Goal: Task Accomplishment & Management: Complete application form

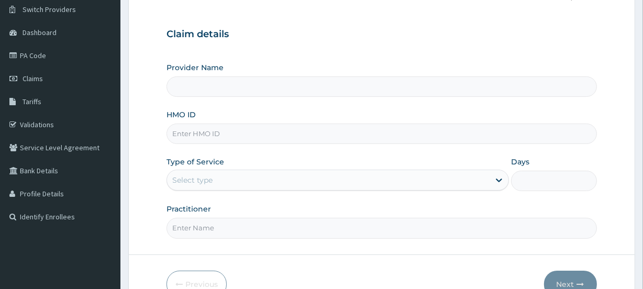
type input "[GEOGRAPHIC_DATA]"
click at [241, 135] on input "HMO ID" at bounding box center [381, 134] width 430 height 20
paste input "SMB/10089/A"
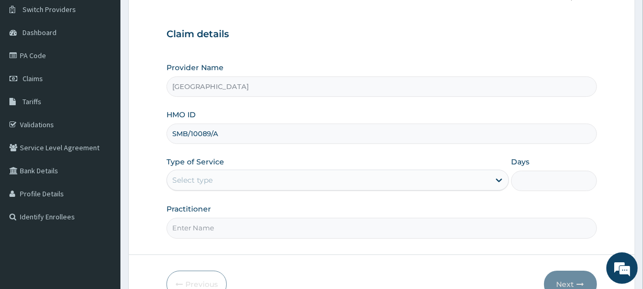
type input "SMB/10089/A"
click at [221, 174] on div "Select type" at bounding box center [328, 180] width 322 height 17
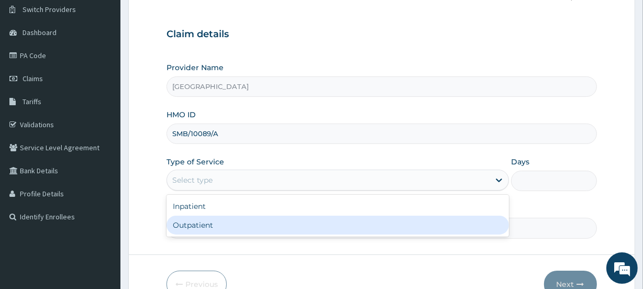
click at [212, 225] on div "Outpatient" at bounding box center [337, 225] width 342 height 19
type input "1"
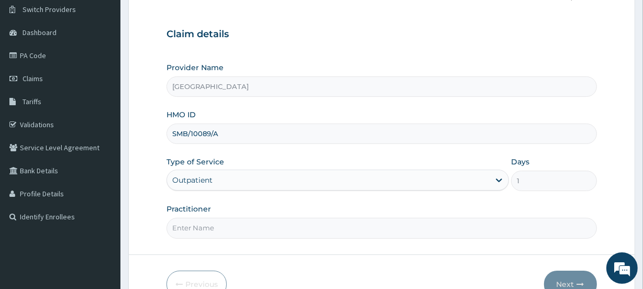
click at [211, 227] on input "Practitioner" at bounding box center [381, 228] width 430 height 20
type input "TEJUMADE"
click at [565, 280] on button "Next" at bounding box center [570, 284] width 53 height 27
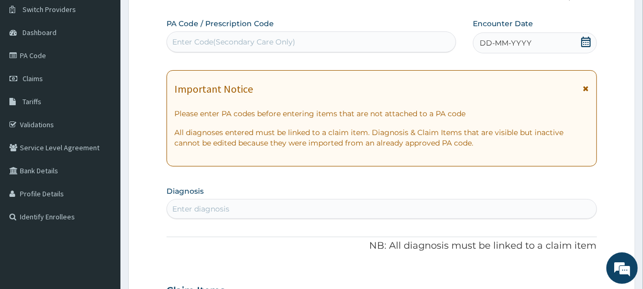
click at [225, 41] on div "Enter Code(Secondary Care Only)" at bounding box center [233, 42] width 123 height 10
paste input "PA/41FAF8"
type input "PA/41FAF8"
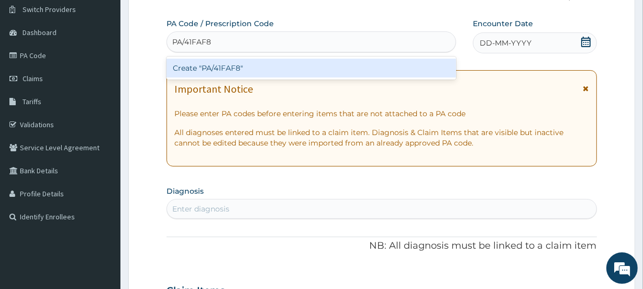
click at [227, 68] on div "Create "PA/41FAF8"" at bounding box center [310, 68] width 289 height 19
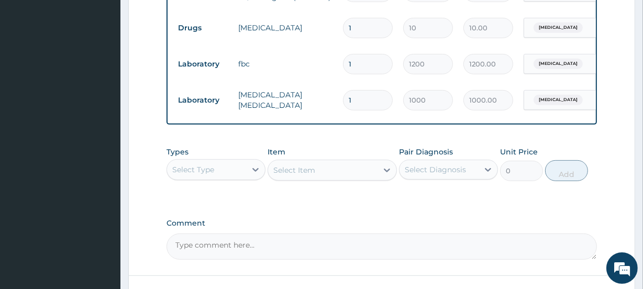
scroll to position [451, 0]
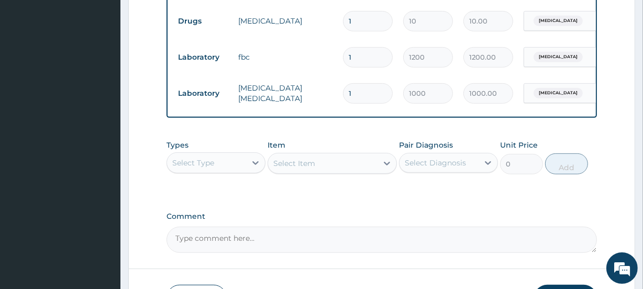
click at [208, 168] on div "Select Type" at bounding box center [193, 163] width 42 height 10
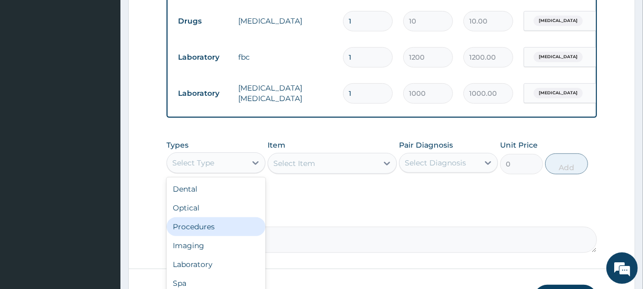
click at [202, 235] on div "Procedures" at bounding box center [215, 226] width 99 height 19
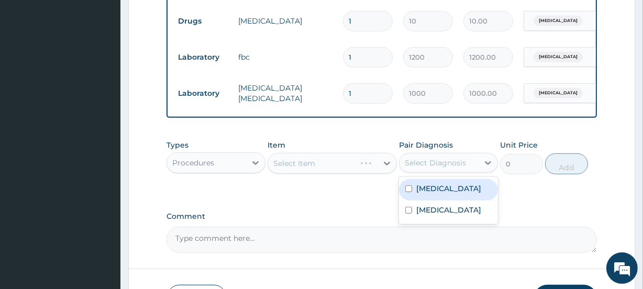
click at [433, 168] on div "Select Diagnosis" at bounding box center [435, 163] width 61 height 10
click at [431, 194] on label "[MEDICAL_DATA]" at bounding box center [448, 188] width 65 height 10
checkbox input "true"
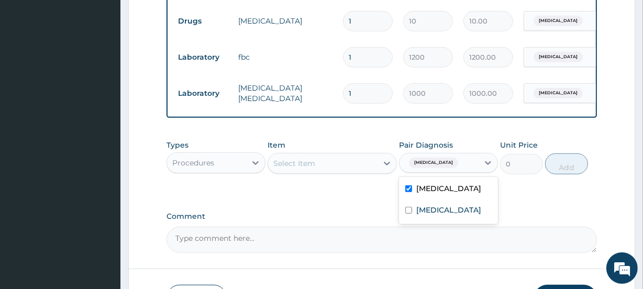
click at [337, 170] on div "Select Item" at bounding box center [322, 163] width 109 height 17
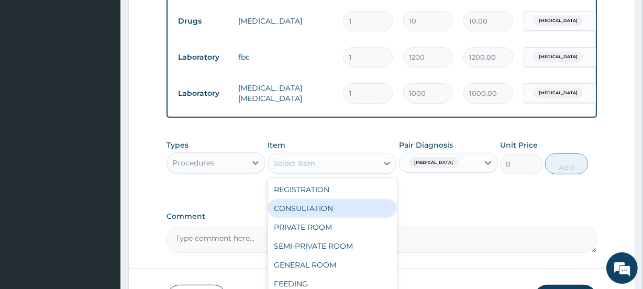
click at [325, 213] on div "CONSULTATION" at bounding box center [331, 208] width 129 height 19
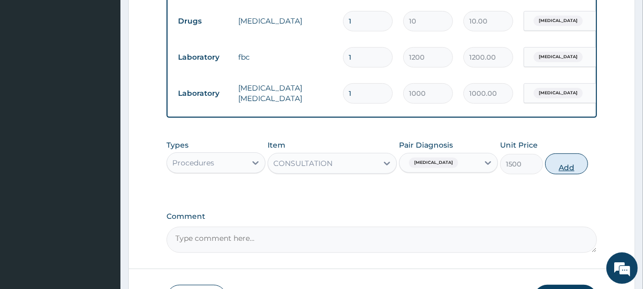
click at [565, 174] on button "Add" at bounding box center [566, 163] width 43 height 21
type input "0"
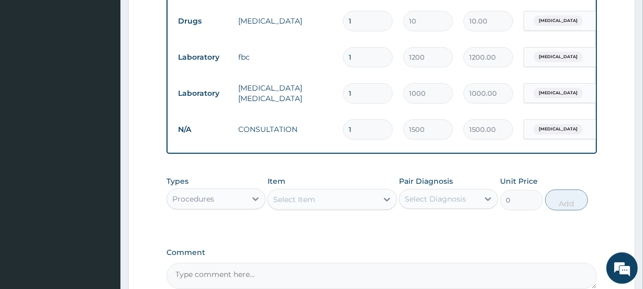
scroll to position [568, 0]
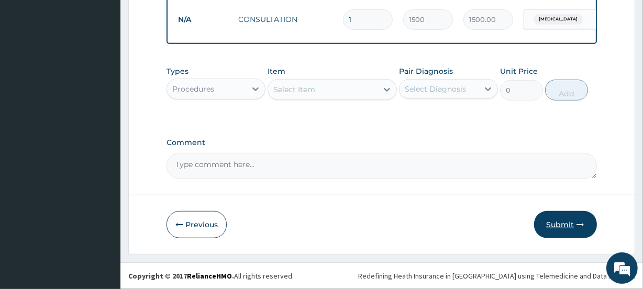
click at [560, 223] on button "Submit" at bounding box center [565, 224] width 63 height 27
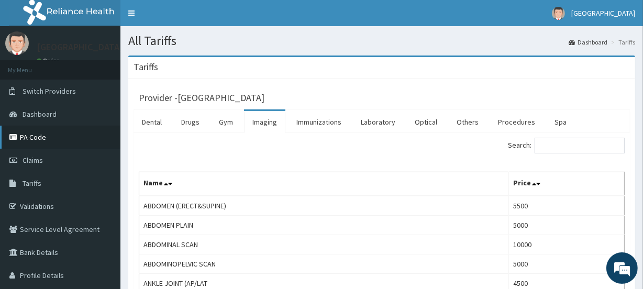
click at [39, 138] on link "PA Code" at bounding box center [60, 137] width 120 height 23
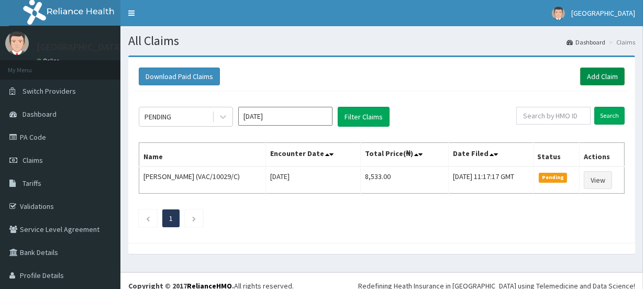
click at [597, 78] on link "Add Claim" at bounding box center [602, 77] width 44 height 18
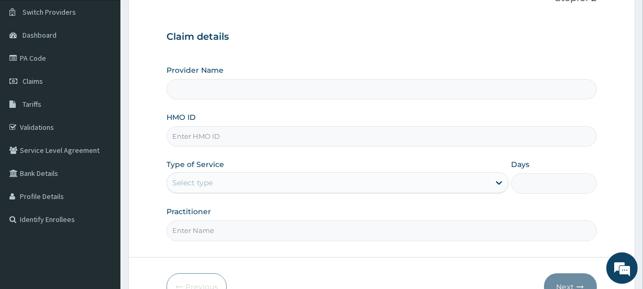
scroll to position [86, 0]
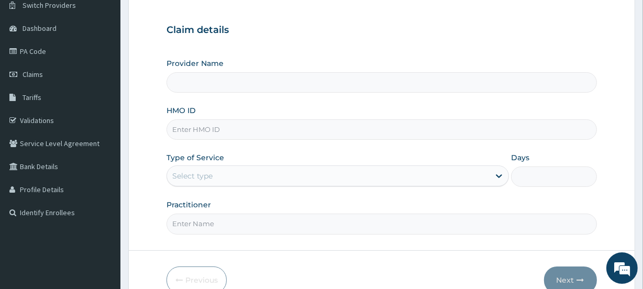
click at [245, 127] on input "HMO ID" at bounding box center [381, 129] width 430 height 20
type input "[GEOGRAPHIC_DATA]"
type input "SMB/10089/A"
click at [228, 178] on div "Select type" at bounding box center [328, 175] width 322 height 17
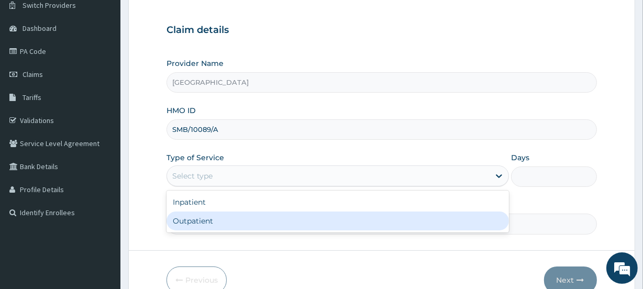
click at [215, 217] on div "Outpatient" at bounding box center [337, 220] width 342 height 19
type input "1"
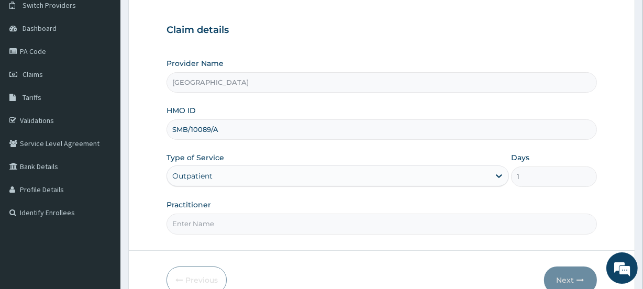
click at [214, 221] on input "Practitioner" at bounding box center [381, 224] width 430 height 20
type input "TEJUMADE"
click at [564, 276] on button "Next" at bounding box center [570, 279] width 53 height 27
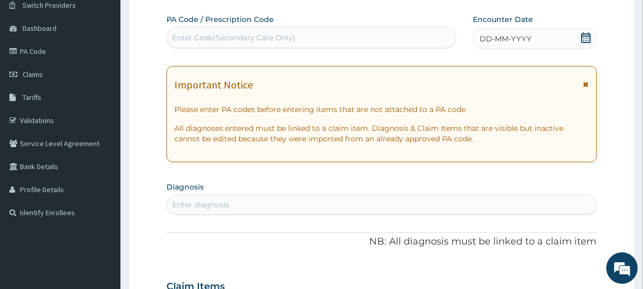
click at [231, 36] on div "Enter Code(Secondary Care Only)" at bounding box center [233, 37] width 123 height 10
paste input "PA/41FAF8"
type input "PA/41FAF8"
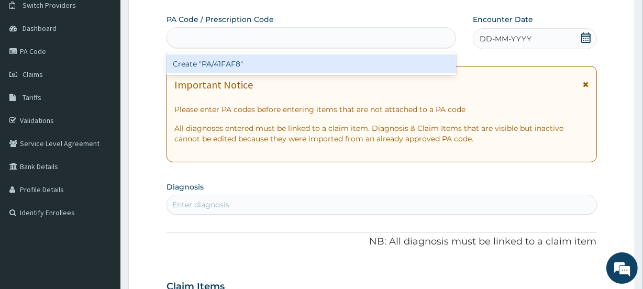
click at [224, 37] on div "PA/41FAF8" at bounding box center [311, 37] width 288 height 17
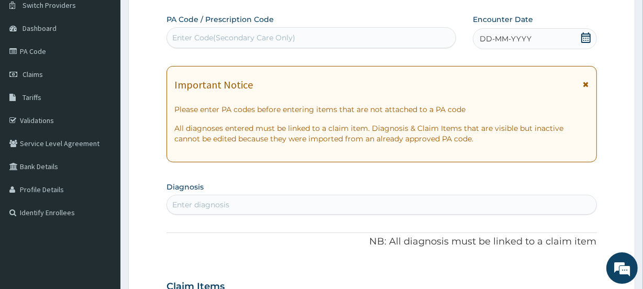
click at [226, 38] on div "Enter Code(Secondary Care Only)" at bounding box center [233, 37] width 123 height 10
paste input "PA/0A023C"
type input "PA/0A023C"
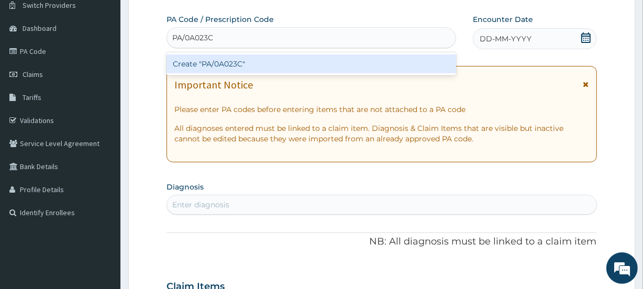
click at [238, 63] on div "Create "PA/0A023C"" at bounding box center [310, 63] width 289 height 19
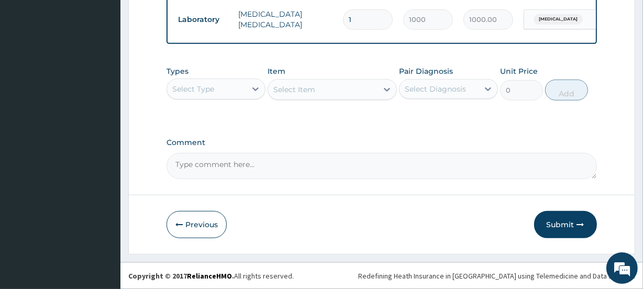
scroll to position [531, 0]
click at [188, 222] on button "Previous" at bounding box center [196, 224] width 60 height 27
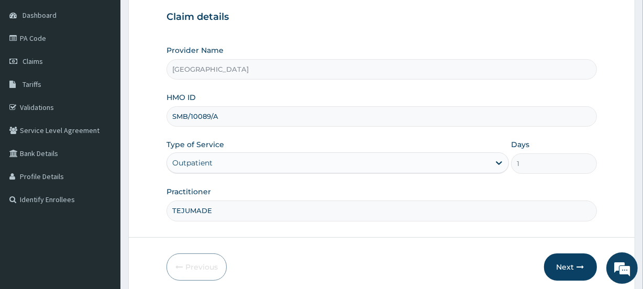
scroll to position [140, 0]
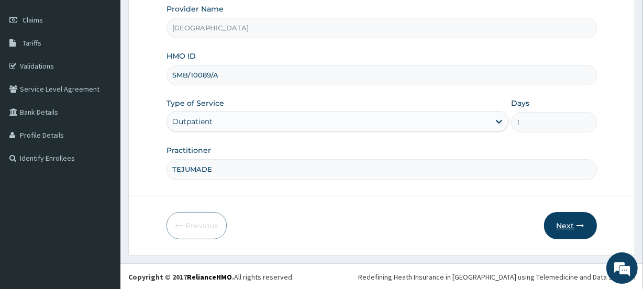
click at [568, 225] on button "Next" at bounding box center [570, 225] width 53 height 27
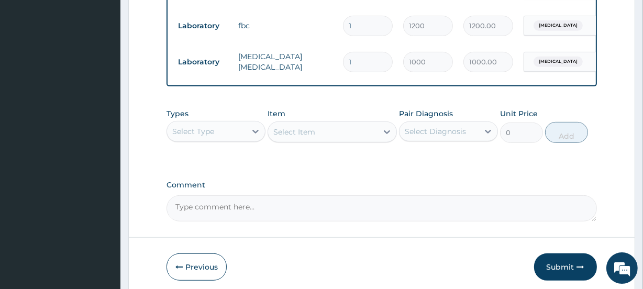
scroll to position [488, 0]
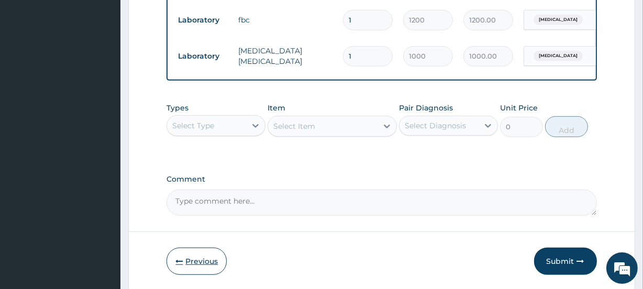
click at [182, 264] on icon "button" at bounding box center [178, 261] width 7 height 7
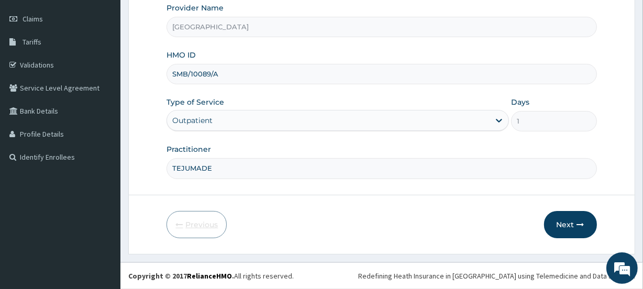
scroll to position [140, 0]
click at [222, 73] on input "SMB/10089/A" at bounding box center [381, 75] width 430 height 20
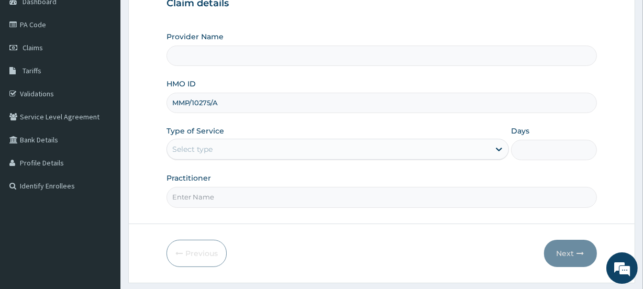
scroll to position [124, 0]
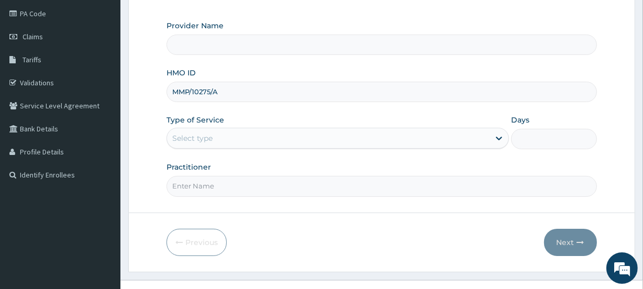
type input "MMP/10275/A"
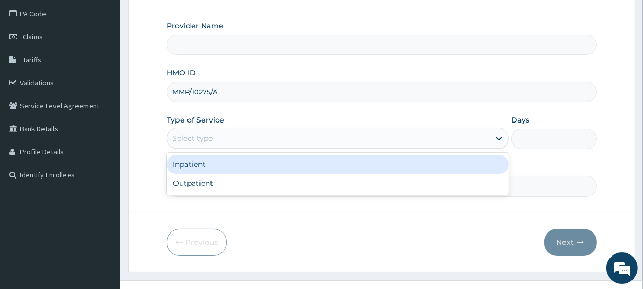
click at [228, 136] on div "Select type" at bounding box center [328, 138] width 322 height 17
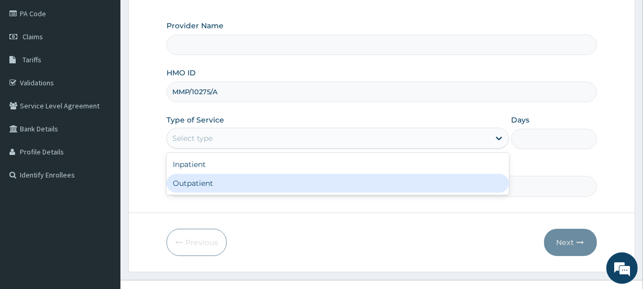
click at [215, 184] on div "Outpatient" at bounding box center [337, 183] width 342 height 19
type input "1"
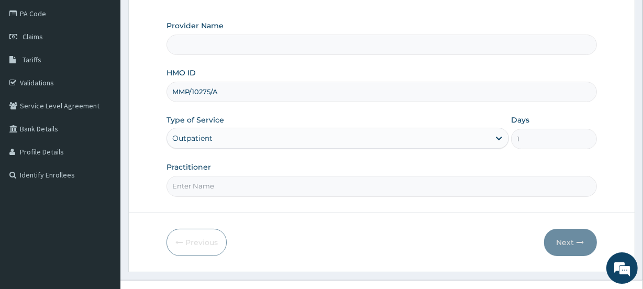
click at [215, 184] on input "Practitioner" at bounding box center [381, 186] width 430 height 20
type input "[GEOGRAPHIC_DATA]"
type input "ADEGBITE"
click at [558, 240] on button "Next" at bounding box center [570, 242] width 53 height 27
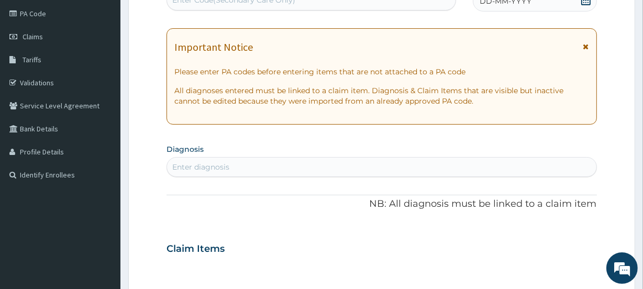
click at [205, 163] on div "Enter diagnosis" at bounding box center [200, 167] width 57 height 10
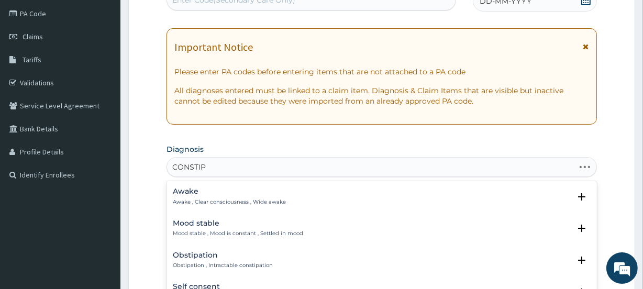
type input "CONSTIPA"
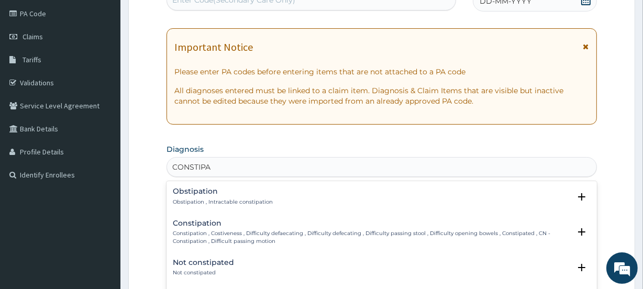
click at [206, 230] on p "Constipation , Costiveness , Difficulty defaecating , Difficulty defecating , D…" at bounding box center [371, 237] width 397 height 15
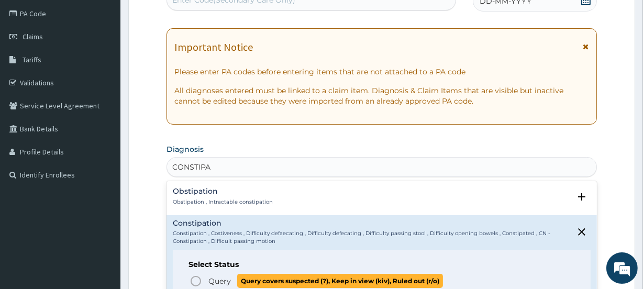
click at [195, 279] on icon "status option query" at bounding box center [195, 281] width 13 height 13
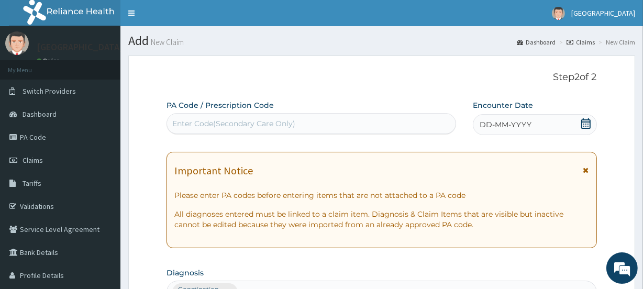
click at [585, 120] on icon at bounding box center [585, 123] width 10 height 10
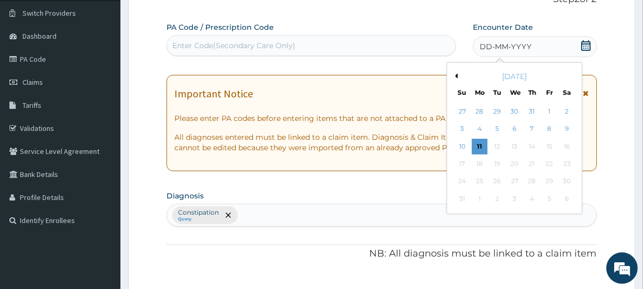
scroll to position [90, 0]
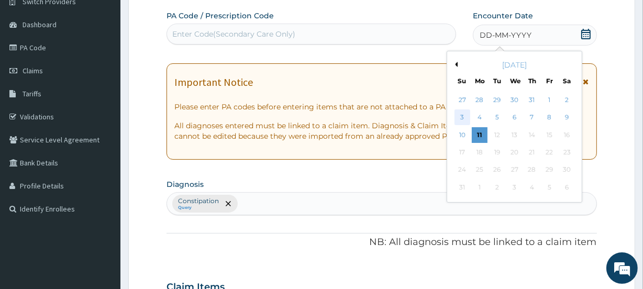
click at [460, 116] on div "3" at bounding box center [462, 118] width 16 height 16
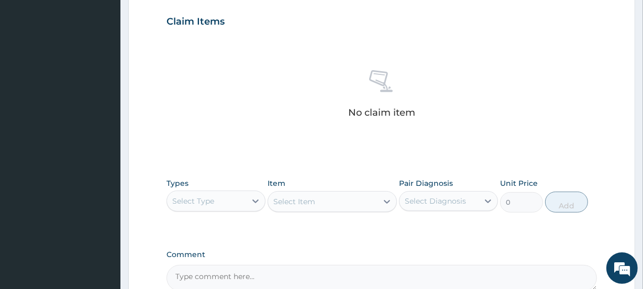
scroll to position [401, 0]
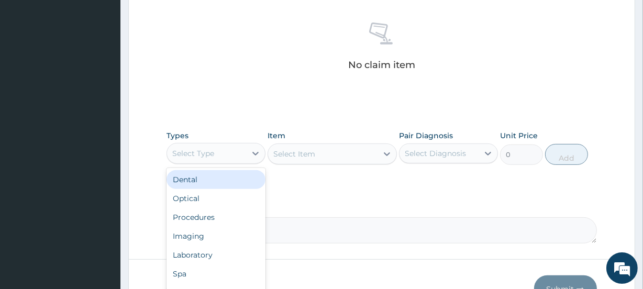
click at [223, 152] on div "Select Type" at bounding box center [206, 153] width 79 height 17
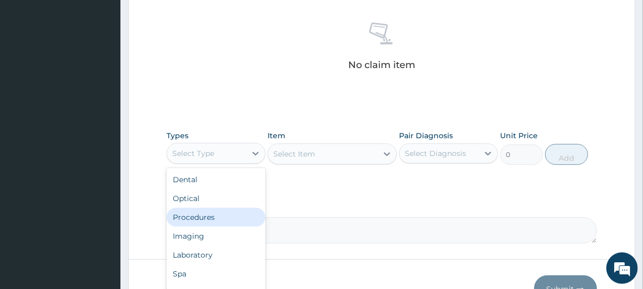
click at [217, 217] on div "Procedures" at bounding box center [215, 217] width 99 height 19
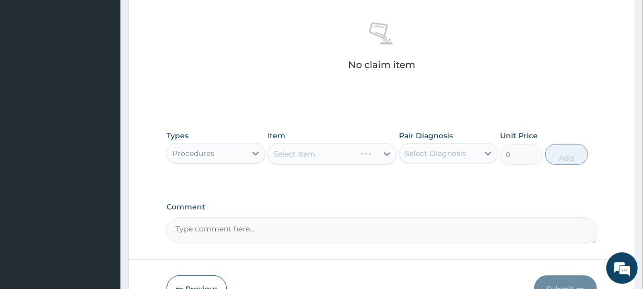
click at [299, 149] on div "Select Item" at bounding box center [331, 153] width 129 height 21
click at [431, 152] on div "Select Diagnosis" at bounding box center [435, 153] width 61 height 10
click at [433, 175] on label "Constipation" at bounding box center [440, 179] width 49 height 10
checkbox input "true"
click at [337, 157] on div "Select Item" at bounding box center [322, 154] width 109 height 17
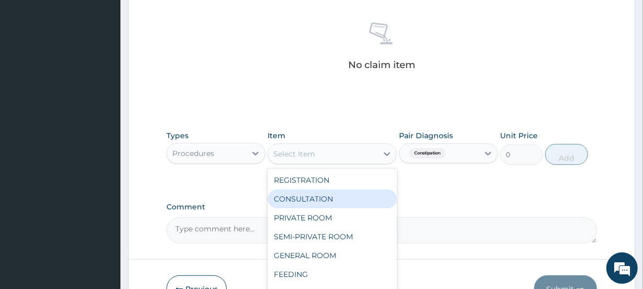
click at [319, 205] on div "CONSULTATION" at bounding box center [331, 198] width 129 height 19
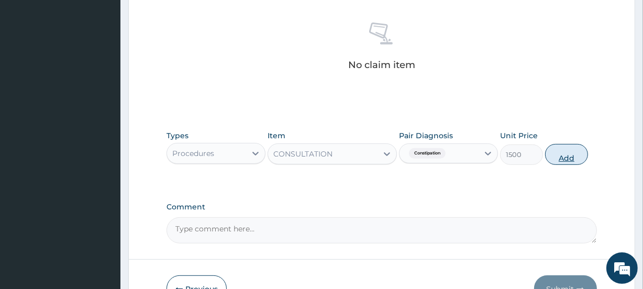
click at [564, 158] on button "Add" at bounding box center [566, 154] width 43 height 21
type input "0"
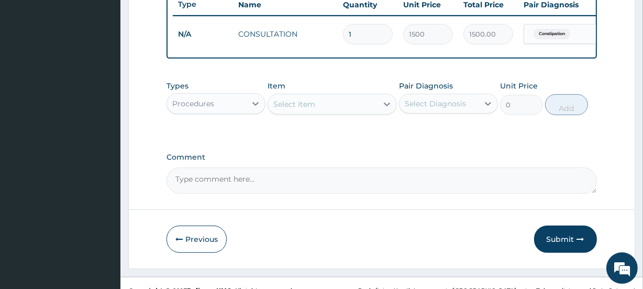
click at [227, 110] on div "Procedures" at bounding box center [206, 103] width 79 height 17
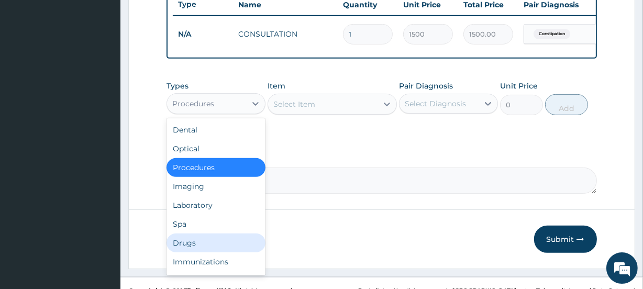
click at [187, 247] on div "Drugs" at bounding box center [215, 242] width 99 height 19
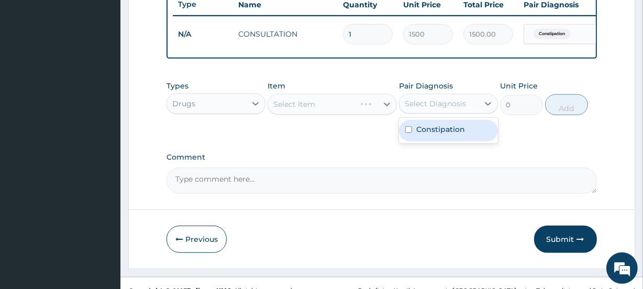
click at [422, 109] on div "Select Diagnosis" at bounding box center [435, 103] width 61 height 10
click at [433, 141] on div "Constipation" at bounding box center [448, 130] width 99 height 21
checkbox input "true"
click at [317, 112] on div "Select Item" at bounding box center [322, 104] width 109 height 17
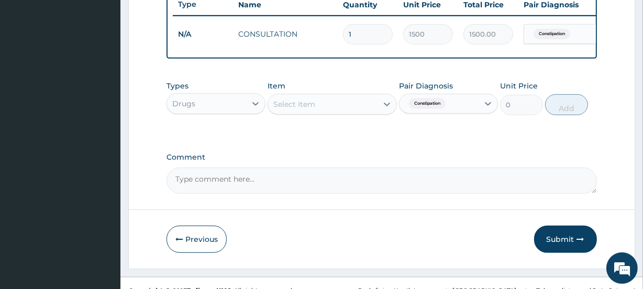
click at [312, 109] on div "Select Item" at bounding box center [294, 104] width 42 height 10
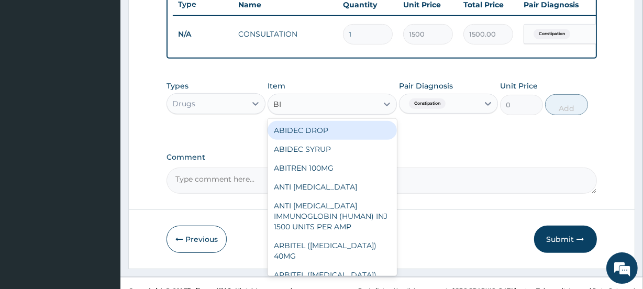
type input "BIS"
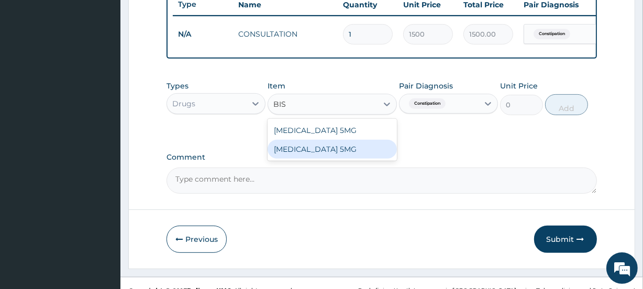
click at [325, 153] on div "[MEDICAL_DATA] 5MG" at bounding box center [331, 149] width 129 height 19
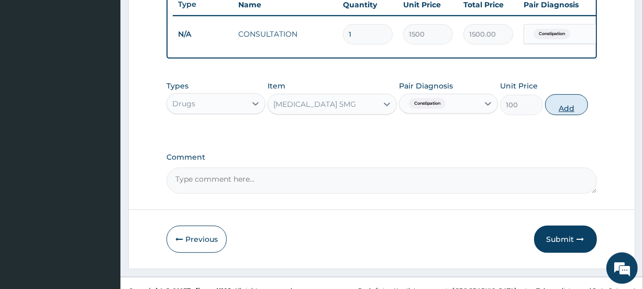
click at [564, 115] on button "Add" at bounding box center [566, 104] width 43 height 21
type input "0"
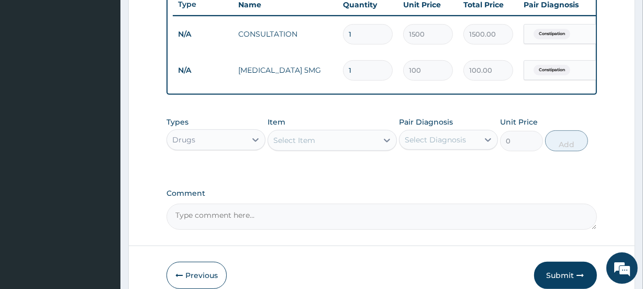
click at [371, 70] on input "1" at bounding box center [368, 70] width 50 height 20
type input "2"
type input "200.00"
type input "3"
type input "300.00"
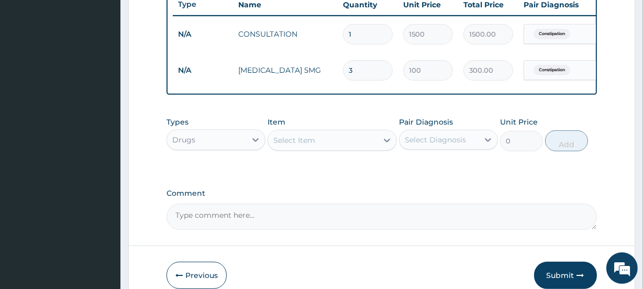
type input "4"
type input "400.00"
type input "5"
type input "500.00"
type input "6"
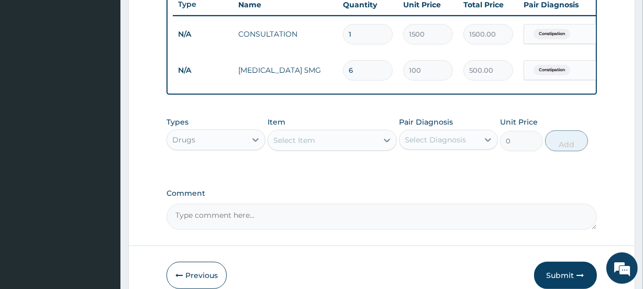
type input "600.00"
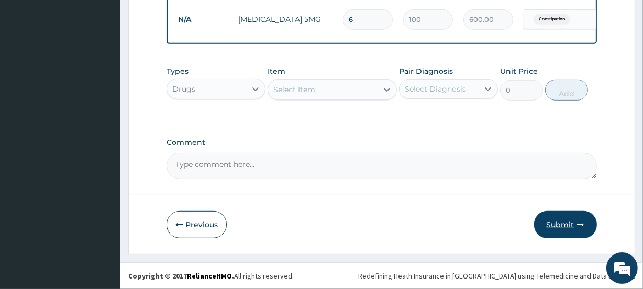
click at [561, 221] on button "Submit" at bounding box center [565, 224] width 63 height 27
click at [558, 223] on button "Submit" at bounding box center [565, 224] width 63 height 27
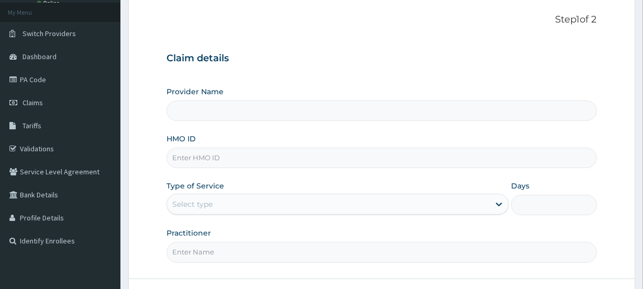
scroll to position [68, 0]
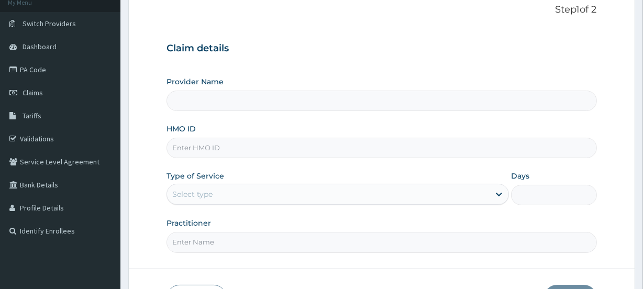
type input "[GEOGRAPHIC_DATA]"
click at [194, 147] on input "HMO ID" at bounding box center [381, 148] width 430 height 20
click at [234, 148] on input "HMO ID" at bounding box center [381, 148] width 430 height 20
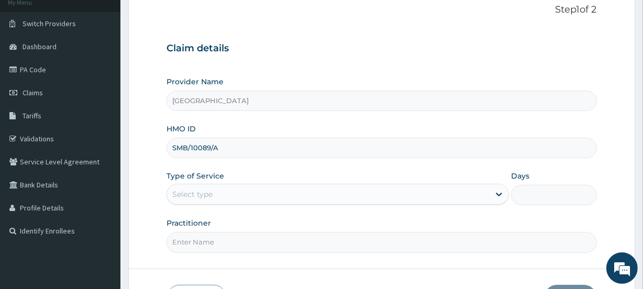
type input "SMB/10089/A"
click at [235, 186] on div "Select type" at bounding box center [328, 194] width 322 height 17
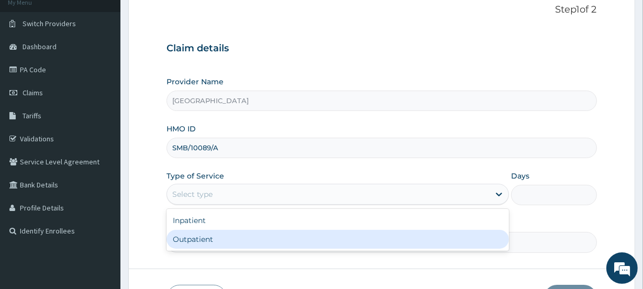
click at [219, 236] on div "Outpatient" at bounding box center [337, 239] width 342 height 19
type input "1"
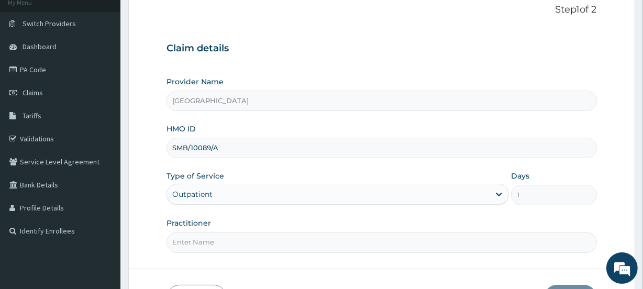
click at [219, 236] on input "Practitioner" at bounding box center [381, 242] width 430 height 20
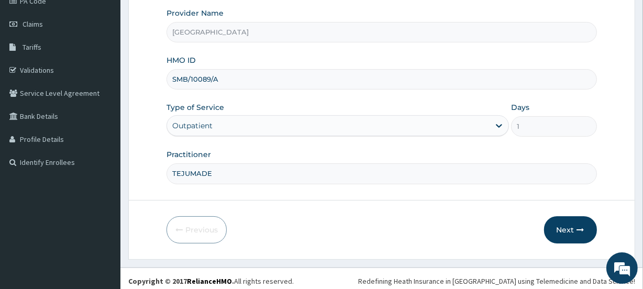
scroll to position [140, 0]
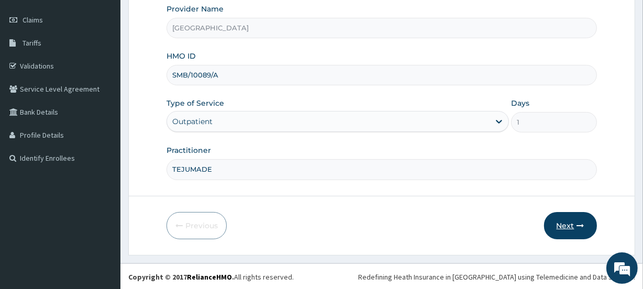
type input "TEJUMADE"
click at [566, 226] on button "Next" at bounding box center [570, 225] width 53 height 27
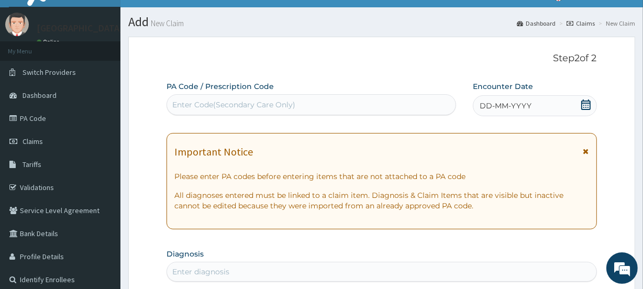
scroll to position [11, 0]
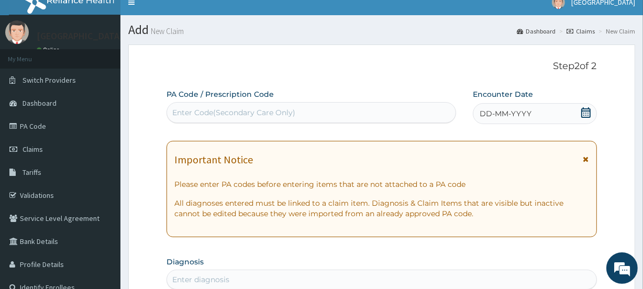
click at [584, 113] on icon at bounding box center [585, 112] width 10 height 10
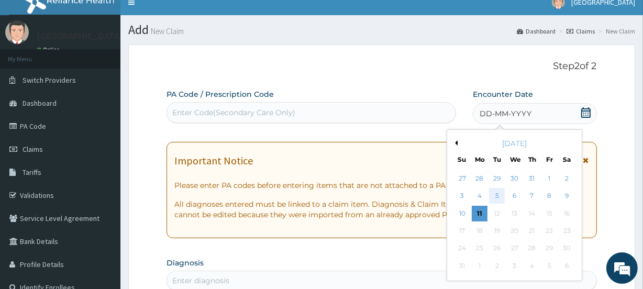
click at [496, 194] on div "5" at bounding box center [497, 196] width 16 height 16
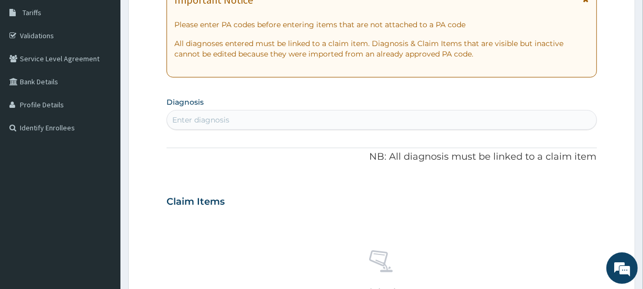
scroll to position [177, 0]
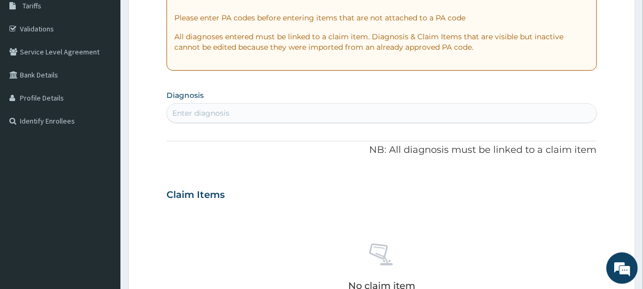
click at [220, 118] on div "Enter diagnosis" at bounding box center [200, 113] width 57 height 10
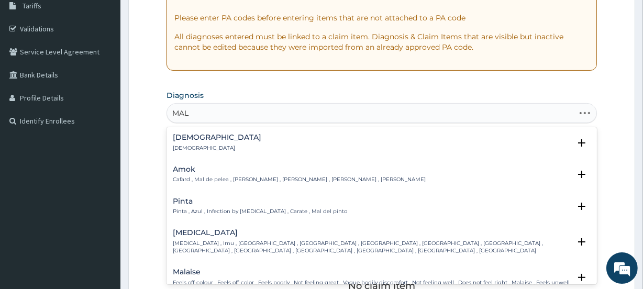
type input "MALA"
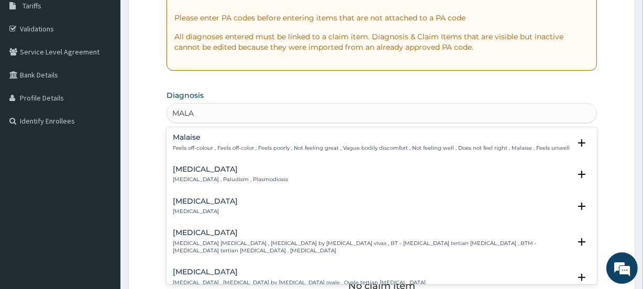
click at [207, 181] on p "Malaria , Paludism , Plasmodiosis" at bounding box center [230, 179] width 115 height 7
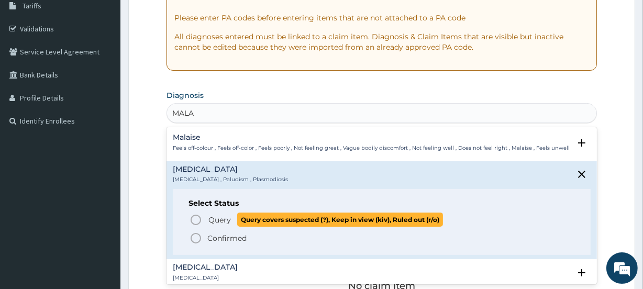
click at [195, 219] on icon "status option query" at bounding box center [195, 220] width 13 height 13
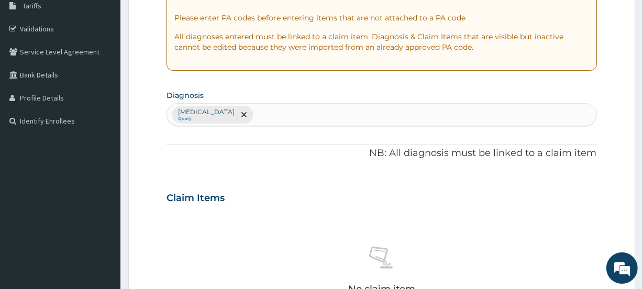
click at [241, 116] on div "Malaria Query" at bounding box center [381, 115] width 429 height 22
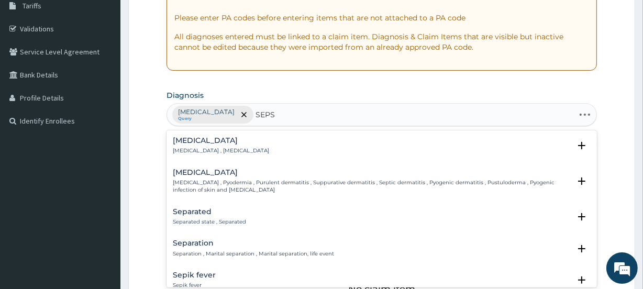
type input "SEPSI"
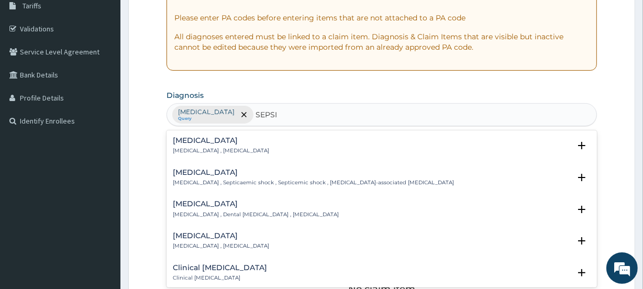
click at [234, 147] on p "Systemic infection , Sepsis" at bounding box center [221, 150] width 96 height 7
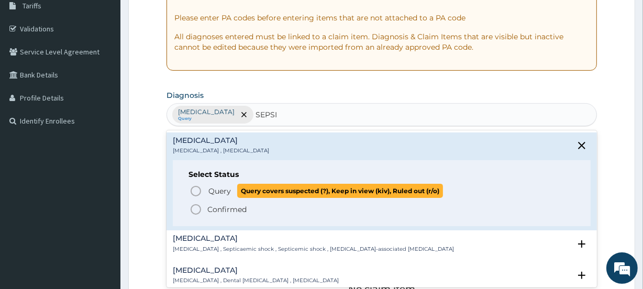
click at [211, 192] on span "Query" at bounding box center [219, 191] width 23 height 10
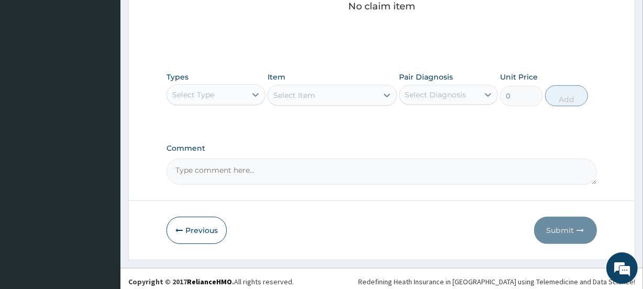
scroll to position [465, 0]
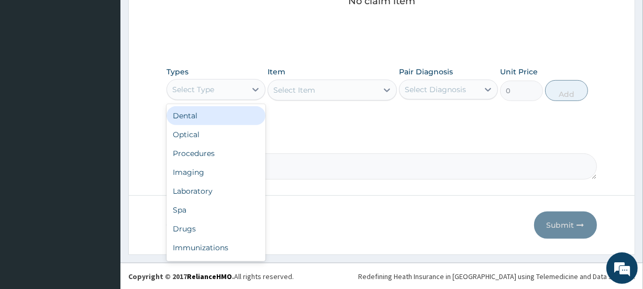
click at [217, 87] on div "Select Type" at bounding box center [206, 89] width 79 height 17
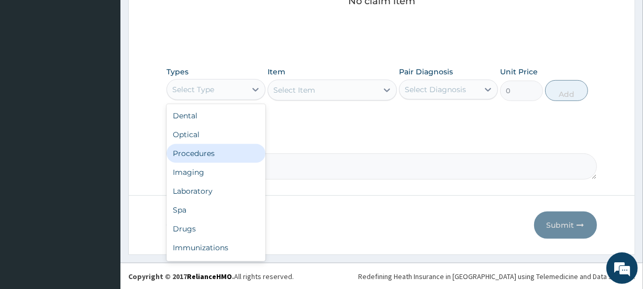
click at [206, 152] on div "Procedures" at bounding box center [215, 153] width 99 height 19
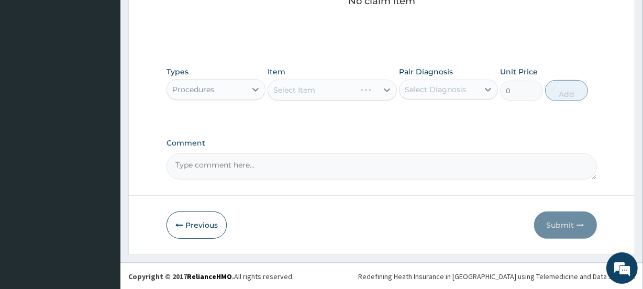
click at [445, 85] on div "Select Diagnosis" at bounding box center [435, 89] width 61 height 10
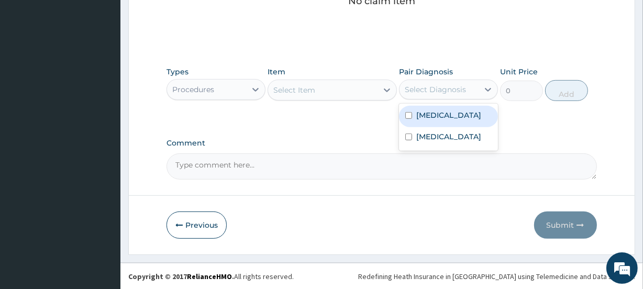
click at [422, 117] on label "Malaria" at bounding box center [448, 115] width 65 height 10
checkbox input "true"
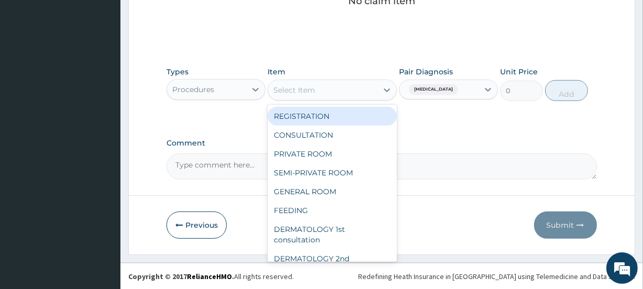
click at [348, 87] on div "Select Item" at bounding box center [322, 90] width 109 height 17
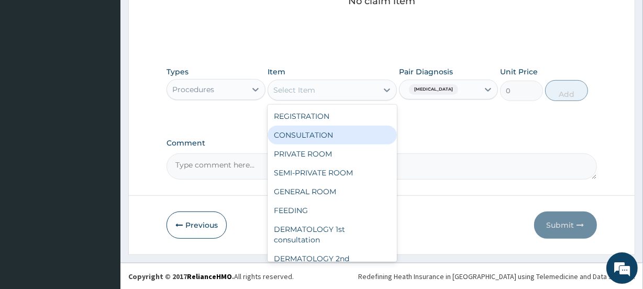
click at [328, 141] on div "CONSULTATION" at bounding box center [331, 135] width 129 height 19
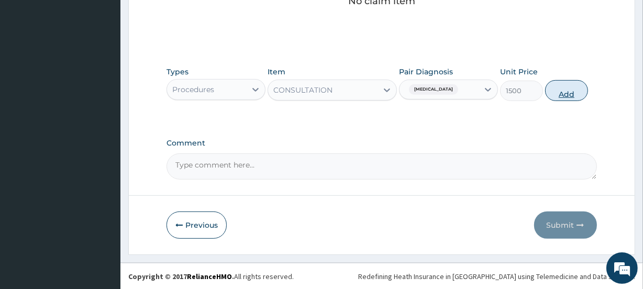
click at [561, 93] on button "Add" at bounding box center [566, 90] width 43 height 21
type input "0"
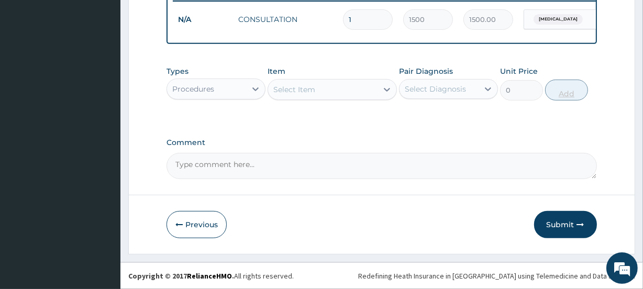
scroll to position [422, 0]
click at [222, 85] on div "Procedures" at bounding box center [206, 89] width 79 height 17
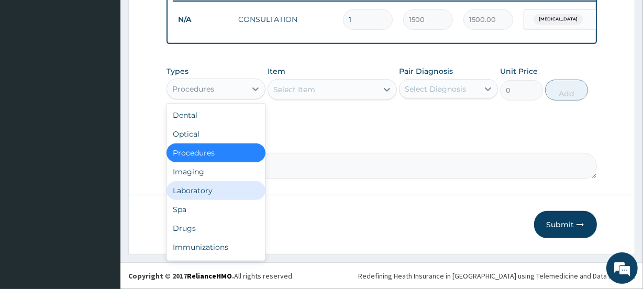
click at [201, 183] on div "Laboratory" at bounding box center [215, 190] width 99 height 19
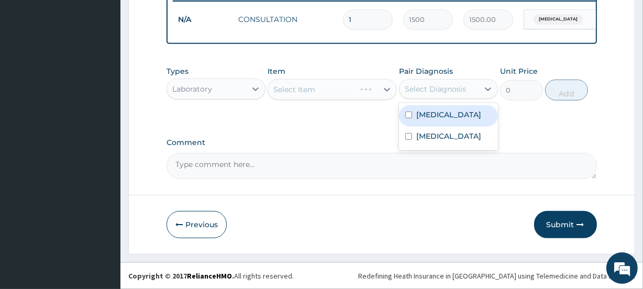
click at [424, 88] on div "Select Diagnosis" at bounding box center [435, 89] width 61 height 10
click at [426, 111] on label "Malaria" at bounding box center [448, 114] width 65 height 10
checkbox input "true"
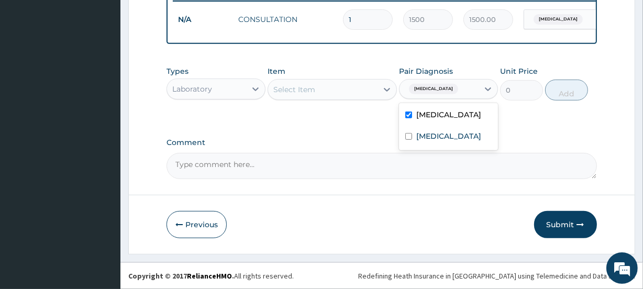
click at [325, 92] on div "Select Item" at bounding box center [322, 89] width 109 height 17
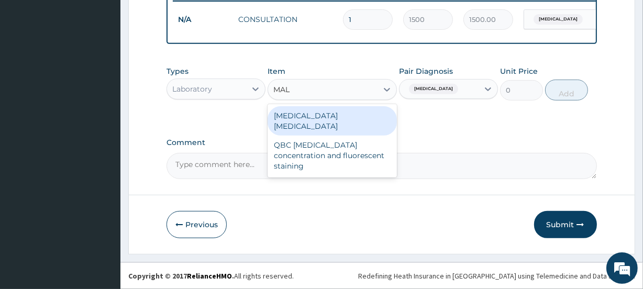
type input "MALA"
click at [325, 110] on div "Malaria parasite" at bounding box center [331, 120] width 129 height 29
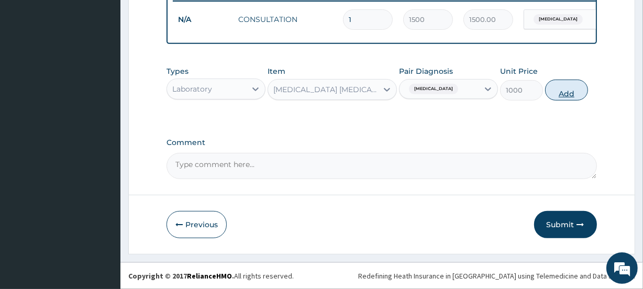
click at [564, 95] on button "Add" at bounding box center [566, 90] width 43 height 21
type input "0"
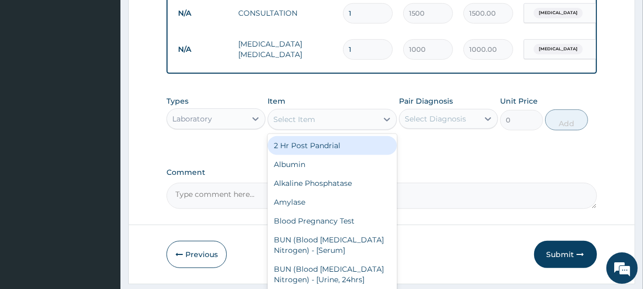
click at [329, 126] on div "Select Item" at bounding box center [322, 119] width 109 height 17
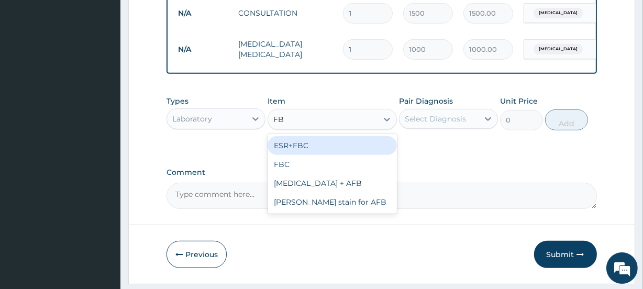
type input "FBC"
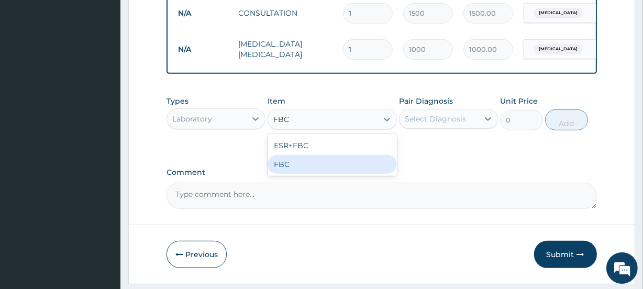
click at [314, 168] on div "FBC" at bounding box center [331, 164] width 129 height 19
type input "1200"
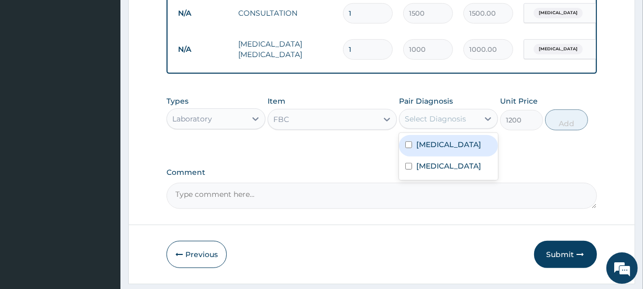
click at [460, 124] on div "Select Diagnosis" at bounding box center [435, 119] width 61 height 10
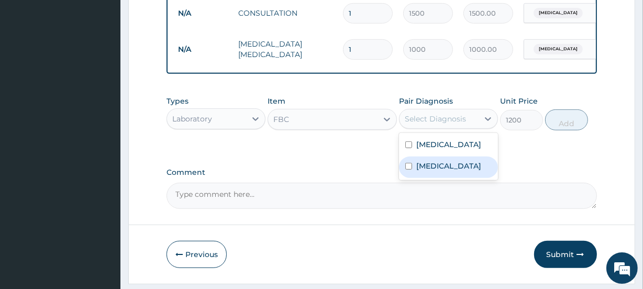
click at [455, 177] on div "Sepsis" at bounding box center [448, 166] width 99 height 21
checkbox input "true"
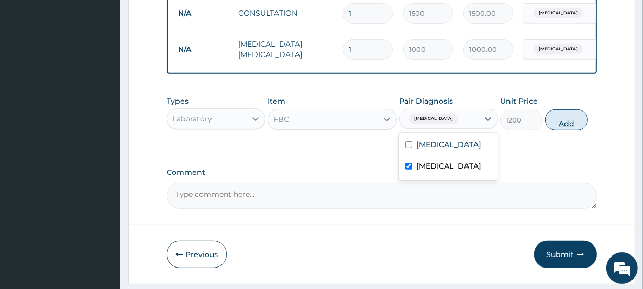
click at [564, 130] on button "Add" at bounding box center [566, 119] width 43 height 21
type input "0"
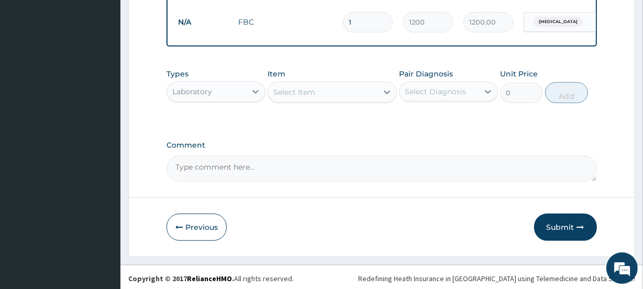
scroll to position [495, 0]
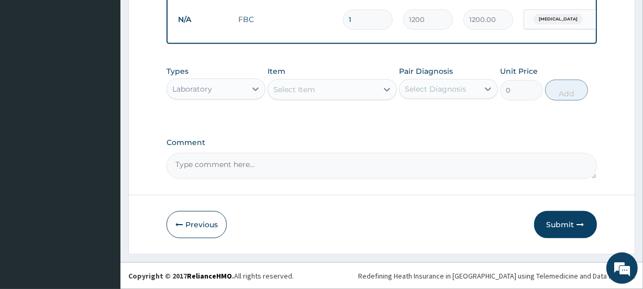
click at [204, 86] on div "Laboratory" at bounding box center [192, 89] width 40 height 10
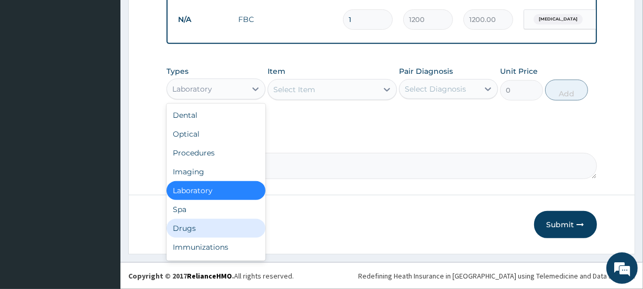
click at [198, 229] on div "Drugs" at bounding box center [215, 228] width 99 height 19
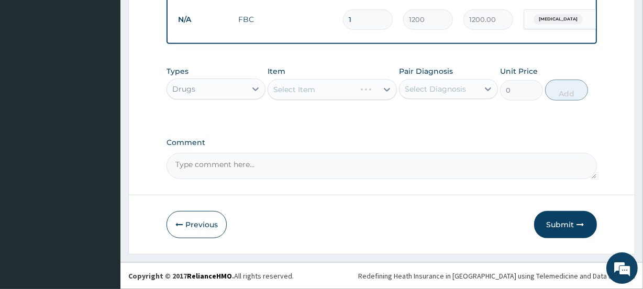
click at [316, 89] on div "Select Item" at bounding box center [331, 89] width 129 height 21
click at [330, 89] on div "Select Item" at bounding box center [331, 89] width 129 height 21
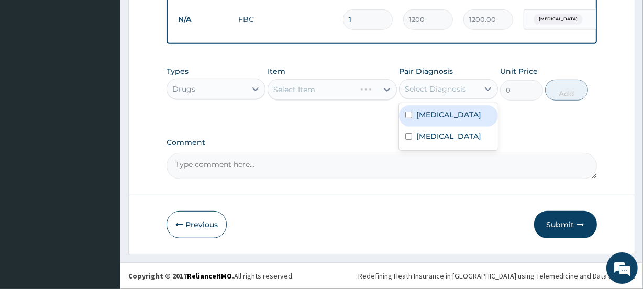
click at [456, 91] on div "Select Diagnosis" at bounding box center [435, 89] width 61 height 10
click at [445, 118] on div "Malaria" at bounding box center [448, 115] width 99 height 21
checkbox input "true"
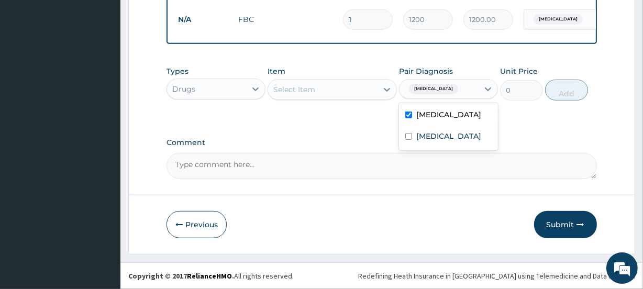
click at [326, 89] on div "Select Item" at bounding box center [322, 89] width 109 height 17
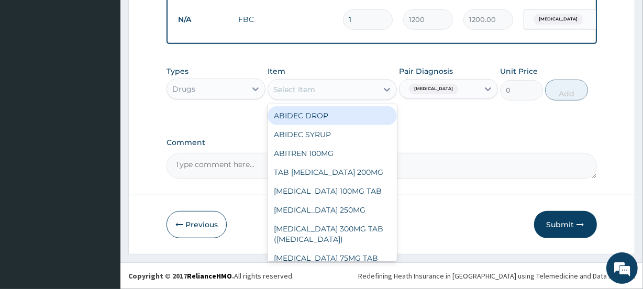
type input "A"
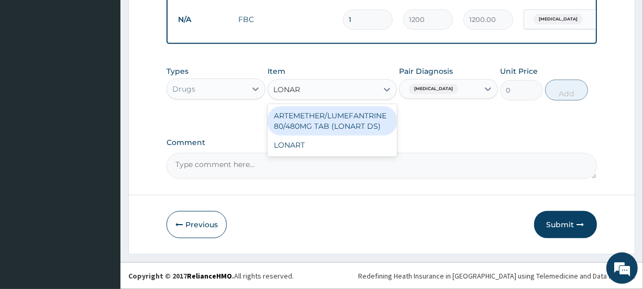
type input "LONART"
click at [334, 118] on div "ARTEMETHER/LUMEFANTRINE 80/480MG TAB (LONART DS)" at bounding box center [331, 120] width 129 height 29
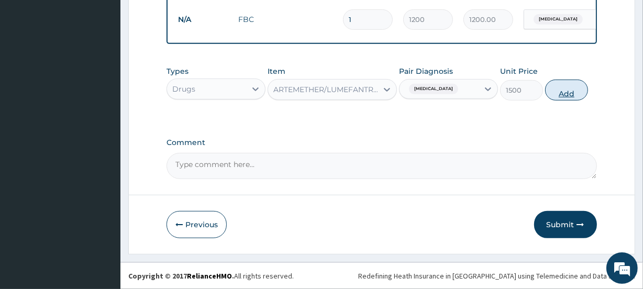
click at [565, 94] on button "Add" at bounding box center [566, 90] width 43 height 21
type input "0"
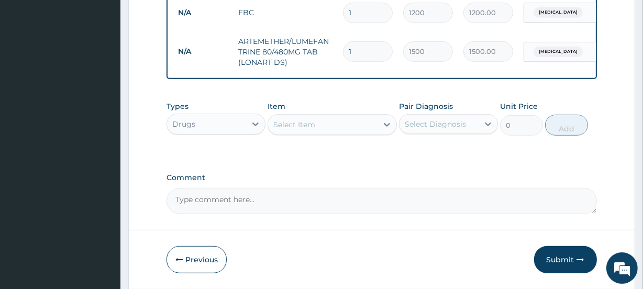
click at [317, 131] on div "Select Item" at bounding box center [322, 124] width 109 height 17
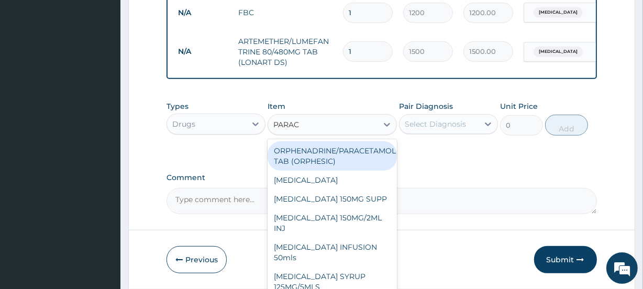
type input "PARACE"
click at [330, 162] on div "ORPHENADRINE/PARACETAMOL TAB (ORPHESIC)" at bounding box center [331, 155] width 129 height 29
type input "40"
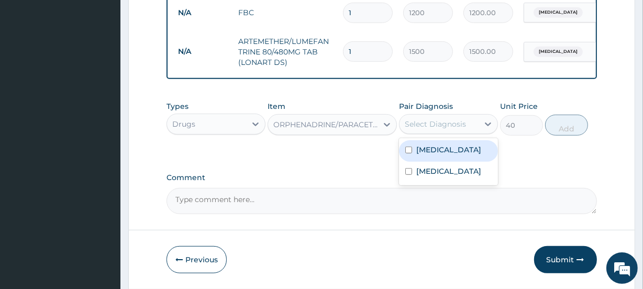
click at [457, 132] on div "Select Diagnosis" at bounding box center [438, 124] width 79 height 17
click at [453, 162] on div "Malaria" at bounding box center [448, 150] width 99 height 21
checkbox input "true"
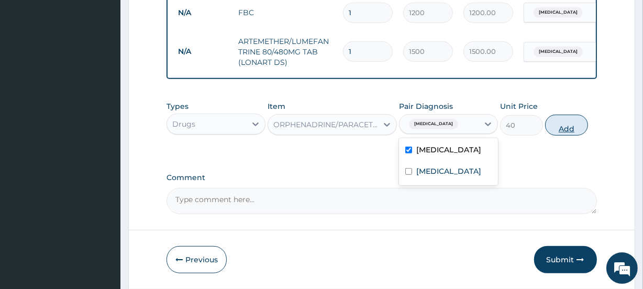
click at [565, 136] on button "Add" at bounding box center [566, 125] width 43 height 21
type input "0"
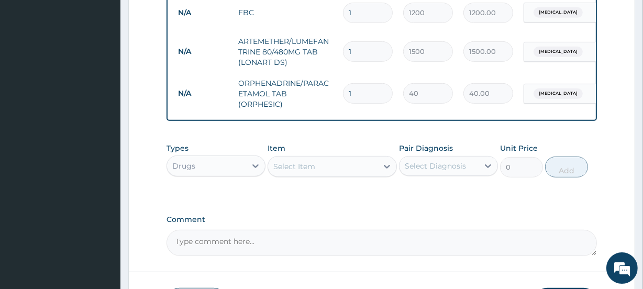
click at [364, 91] on input "1" at bounding box center [368, 93] width 50 height 20
type input "2"
type input "80.00"
type input "3"
type input "120.00"
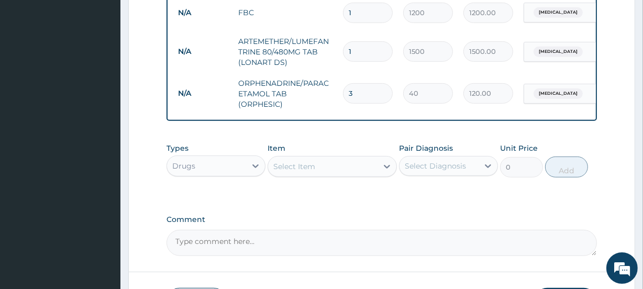
type input "4"
type input "160.00"
type input "5"
type input "200.00"
type input "7"
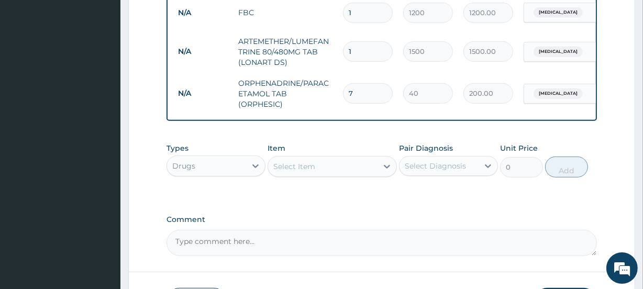
type input "280.00"
type input "8"
type input "320.00"
type input "9"
type input "360.00"
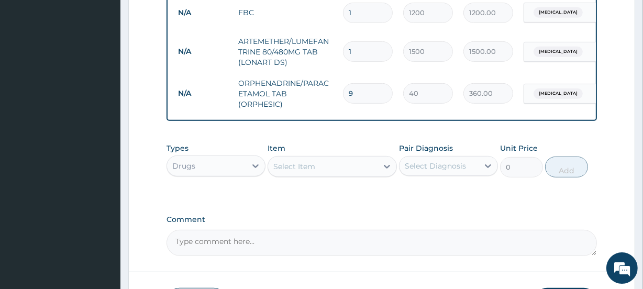
type input "10"
type input "400.00"
type input "11"
type input "440.00"
type input "12"
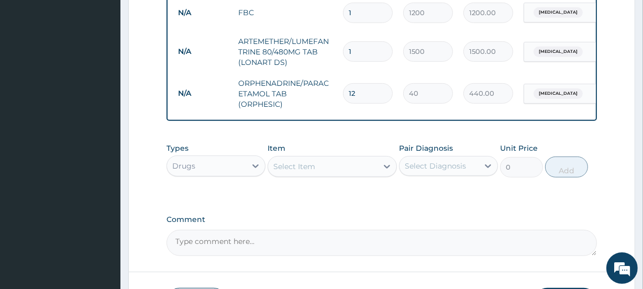
type input "480.00"
type input "13"
type input "520.00"
type input "14"
type input "560.00"
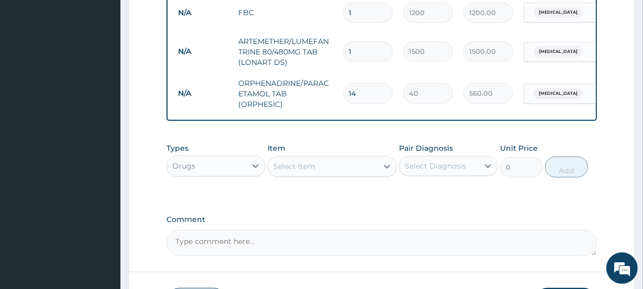
type input "15"
type input "600.00"
type input "16"
type input "640.00"
type input "17"
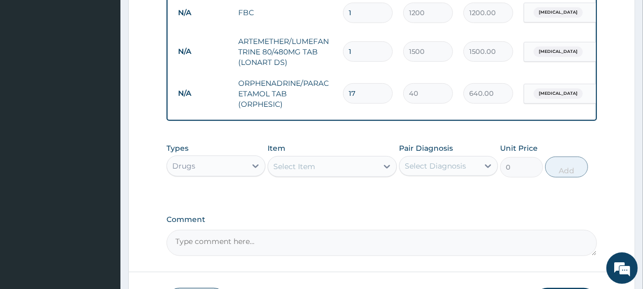
type input "680.00"
type input "18"
type input "720.00"
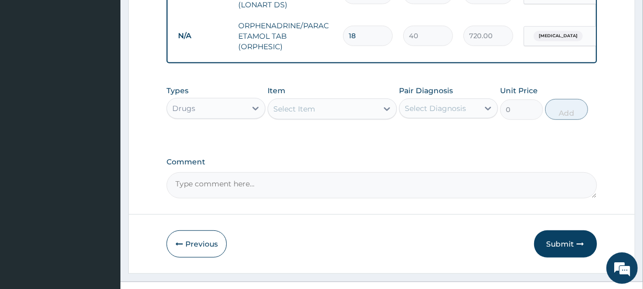
scroll to position [557, 0]
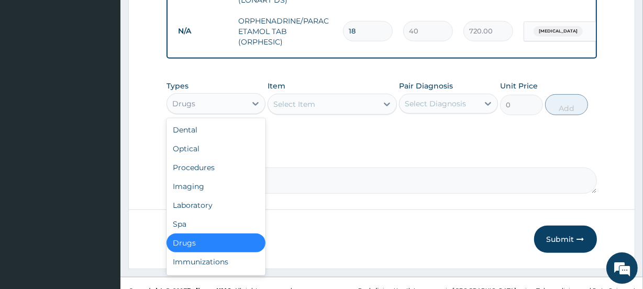
click at [201, 110] on div "Drugs" at bounding box center [206, 103] width 79 height 17
click at [297, 109] on div "Select Item" at bounding box center [294, 104] width 42 height 10
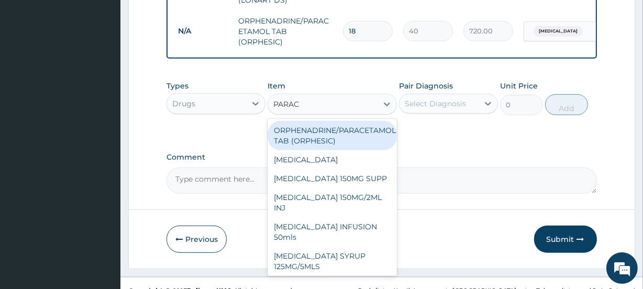
type input "PARACE"
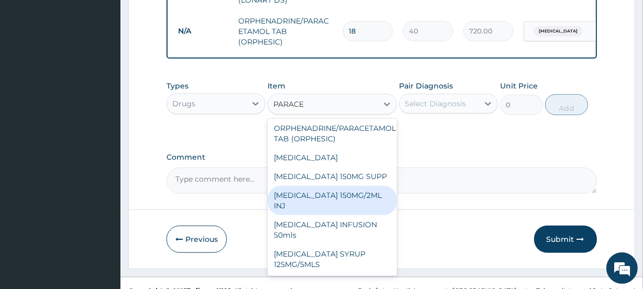
click at [335, 195] on div "PARACETAMOL 150MG/2ML INJ" at bounding box center [331, 200] width 129 height 29
type input "150"
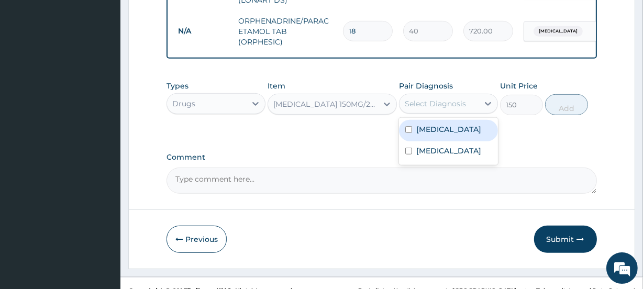
click at [448, 109] on div "Select Diagnosis" at bounding box center [435, 103] width 61 height 10
click at [444, 135] on div "Malaria" at bounding box center [448, 130] width 99 height 21
checkbox input "true"
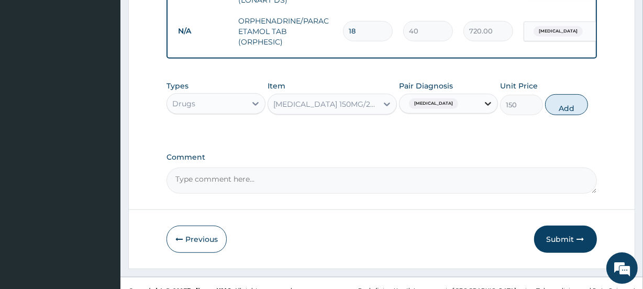
click at [487, 109] on icon at bounding box center [488, 103] width 10 height 10
click at [566, 115] on button "Add" at bounding box center [566, 104] width 43 height 21
type input "0"
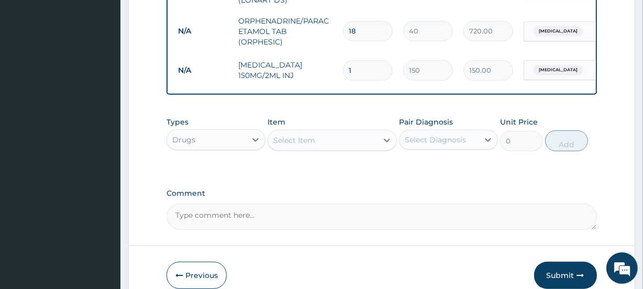
click at [356, 74] on input "1" at bounding box center [368, 70] width 50 height 20
type input "2"
type input "300.00"
type input "3"
type input "450.00"
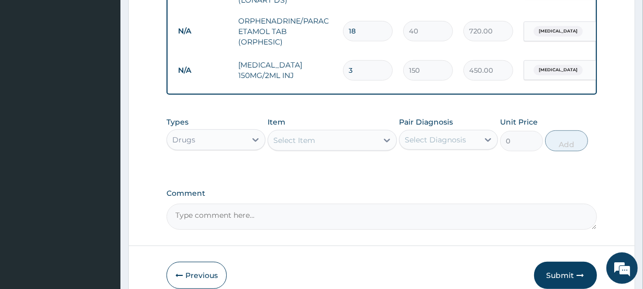
type input "4"
type input "600.00"
type input "5"
type input "750.00"
type input "4"
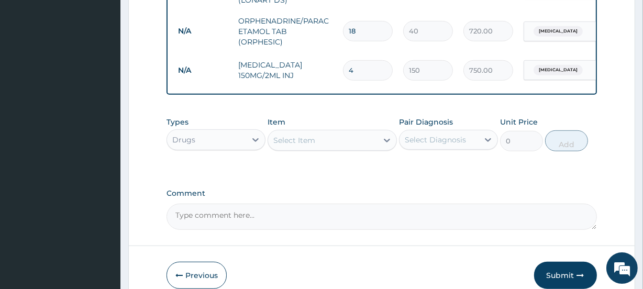
type input "600.00"
click at [365, 73] on input "4" at bounding box center [368, 70] width 50 height 20
type input "45"
type input "6750.00"
type input "4"
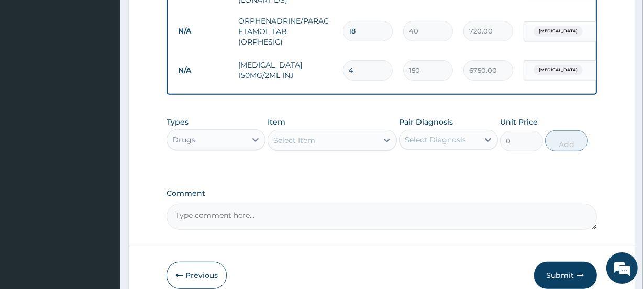
type input "600.00"
type input "0.00"
type input "1"
type input "150.00"
type input "2"
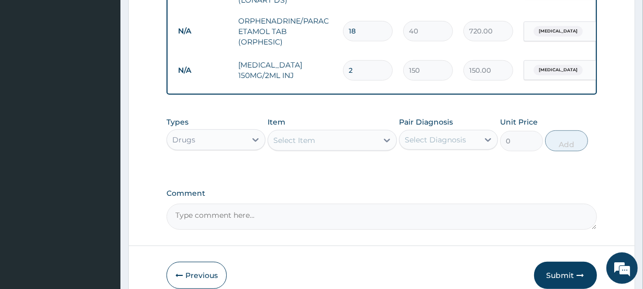
type input "300.00"
type input "3"
type input "450.00"
type input "4"
type input "600.00"
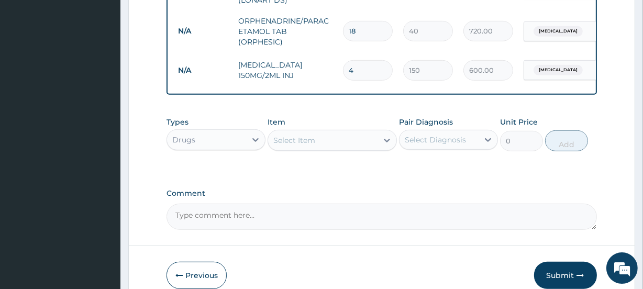
type input "5"
type input "750.00"
click at [566, 271] on button "Submit" at bounding box center [565, 275] width 63 height 27
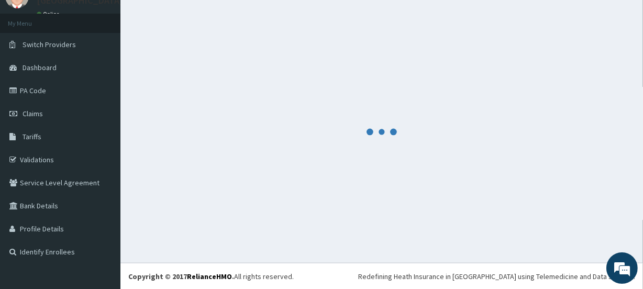
click at [178, 139] on div at bounding box center [381, 131] width 507 height 245
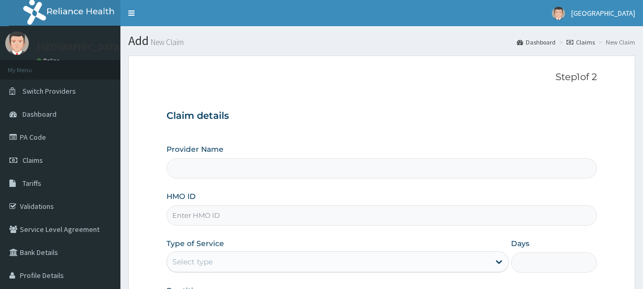
type input "[GEOGRAPHIC_DATA]"
click at [221, 216] on input "HMO ID" at bounding box center [381, 215] width 430 height 20
paste input "MPP/10275/A"
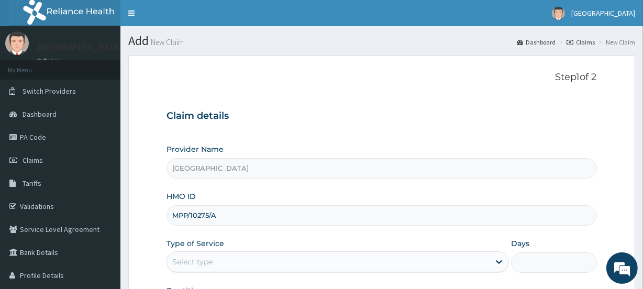
type input "MPP/10275/A"
click at [33, 133] on link "PA Code" at bounding box center [60, 137] width 120 height 23
